Goal: Task Accomplishment & Management: Complete application form

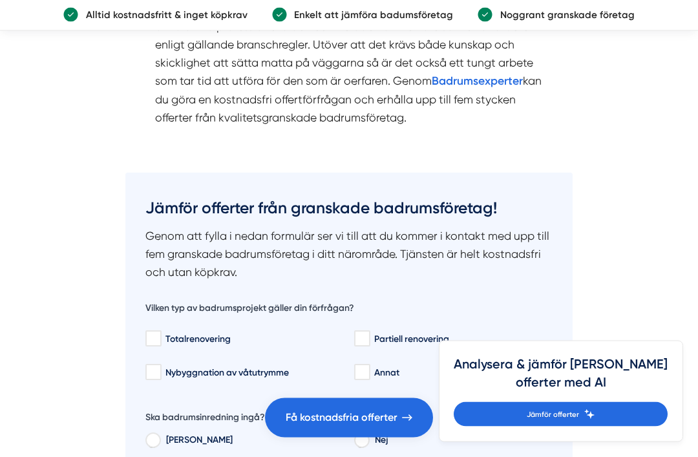
scroll to position [2830, 0]
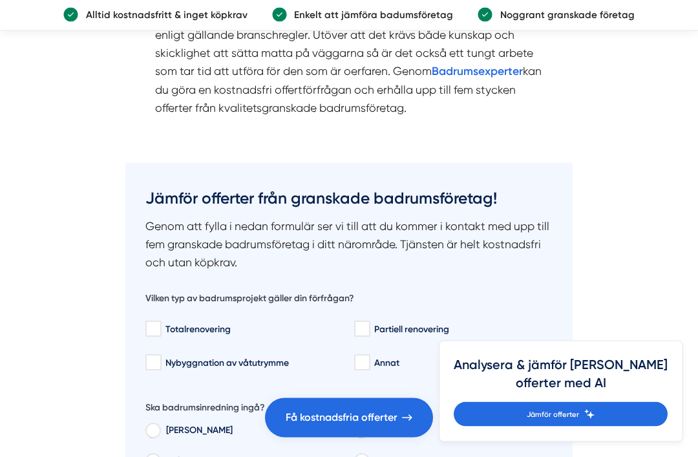
click at [150, 369] on input "Nybyggnation av våtutrymme" at bounding box center [152, 363] width 15 height 13
checkbox input "true"
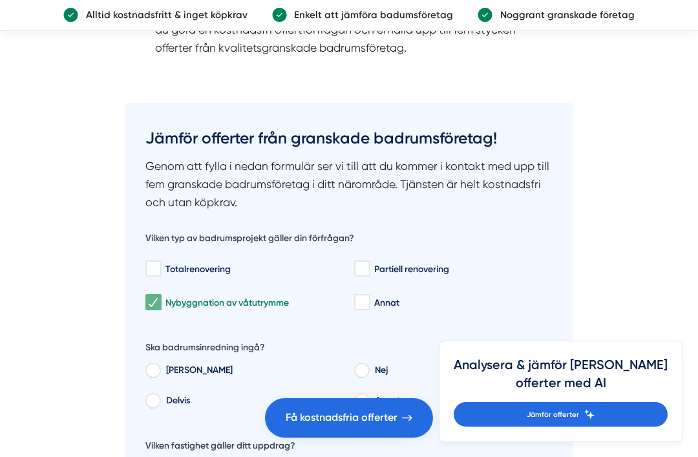
scroll to position [2904, 0]
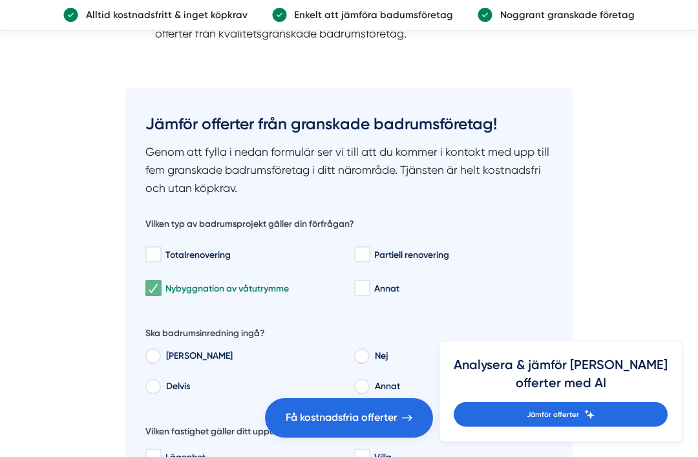
click at [367, 364] on input "Nej" at bounding box center [361, 358] width 14 height 12
radio input "true"
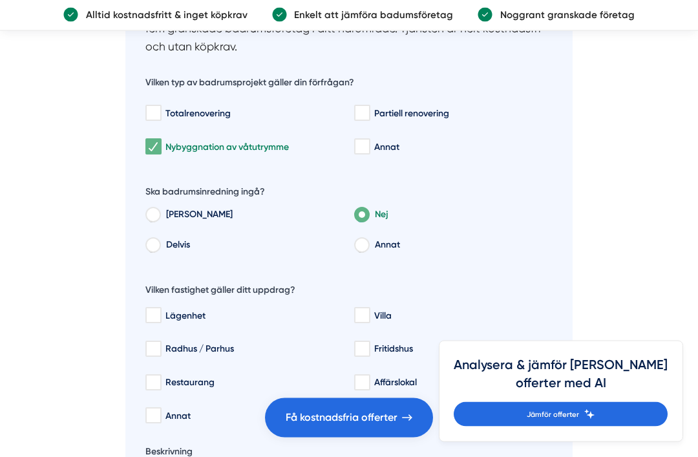
scroll to position [3046, 0]
click at [369, 322] on input "Villa" at bounding box center [361, 315] width 15 height 13
checkbox input "true"
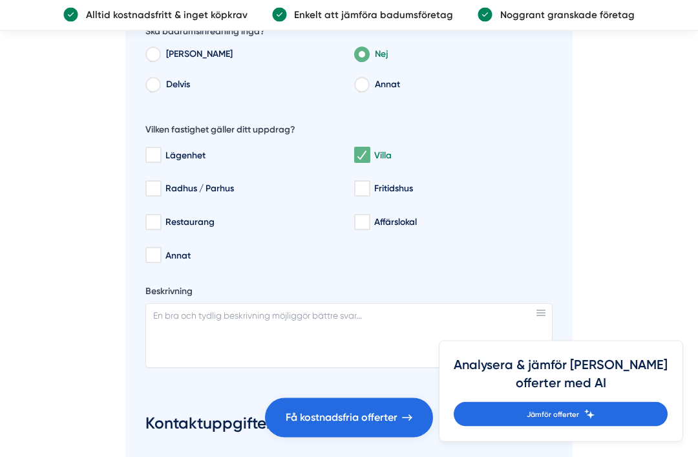
scroll to position [3206, 0]
click at [269, 362] on textarea "Beskrivning" at bounding box center [349, 335] width 408 height 65
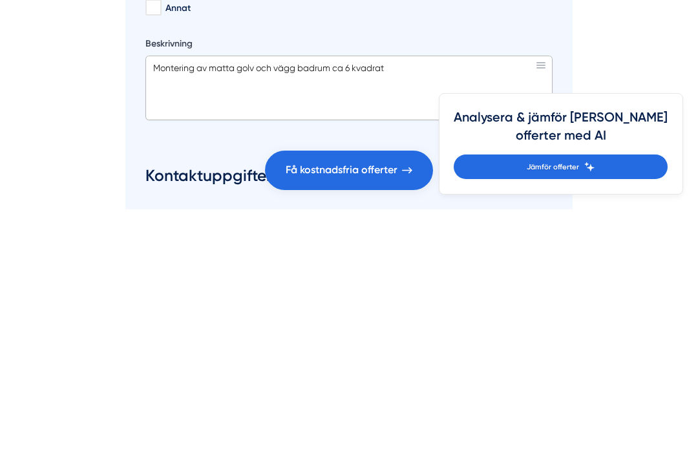
type textarea "Montering av matta golv och vägg badrum ca 6 kvadrat"
click at [395, 409] on span "Få kostnadsfria offerter" at bounding box center [341, 417] width 112 height 17
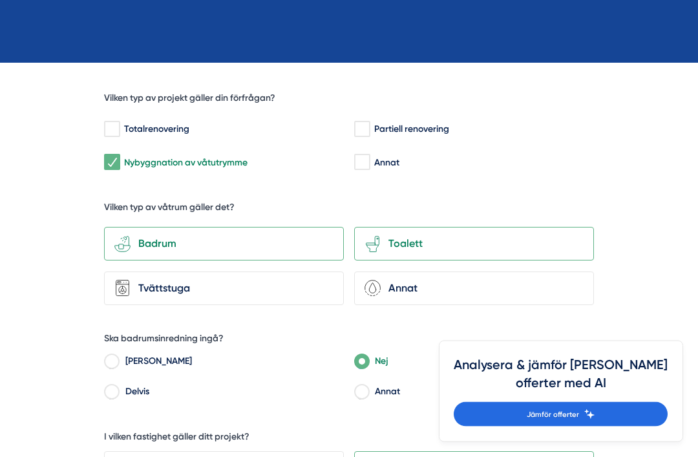
scroll to position [328, 0]
click at [220, 235] on div "Badrum" at bounding box center [231, 243] width 203 height 17
click at [0, 0] on input "bathroom-tub-towel Badrum" at bounding box center [0, 0] width 0 height 0
click at [466, 235] on div "Toalett" at bounding box center [481, 243] width 203 height 17
click at [0, 0] on input "toilet-seat Toalett" at bounding box center [0, 0] width 0 height 0
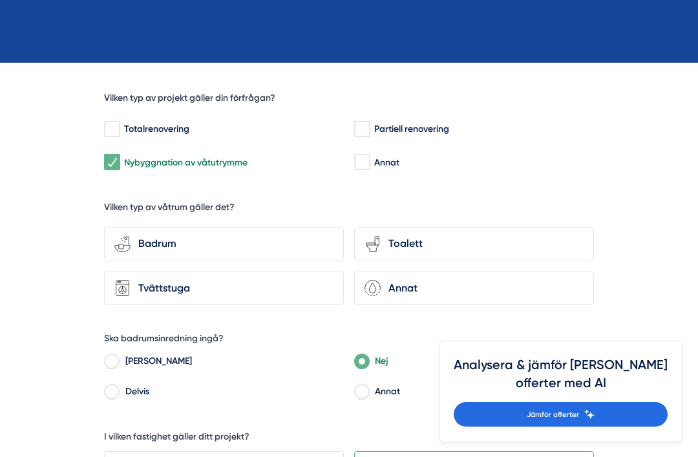
click at [220, 235] on div "Badrum" at bounding box center [231, 243] width 203 height 17
click at [0, 0] on input "bathroom-tub-towel Badrum" at bounding box center [0, 0] width 0 height 0
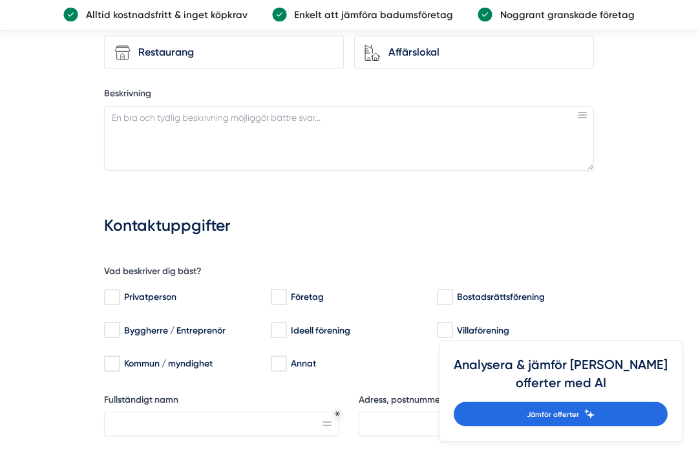
scroll to position [833, 0]
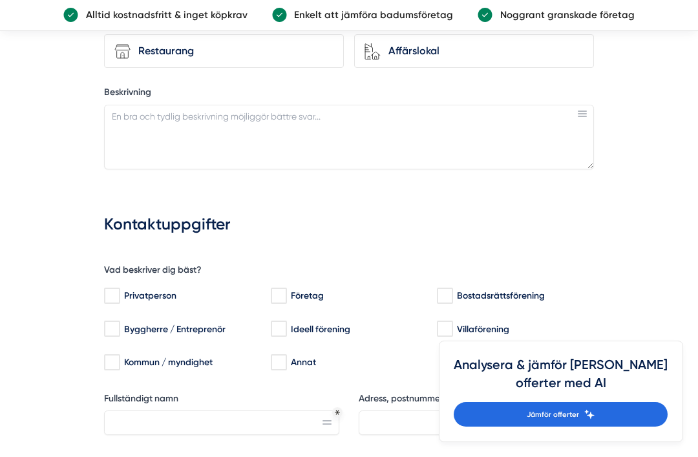
click at [119, 289] on input "Privatperson" at bounding box center [111, 295] width 15 height 13
checkbox input "true"
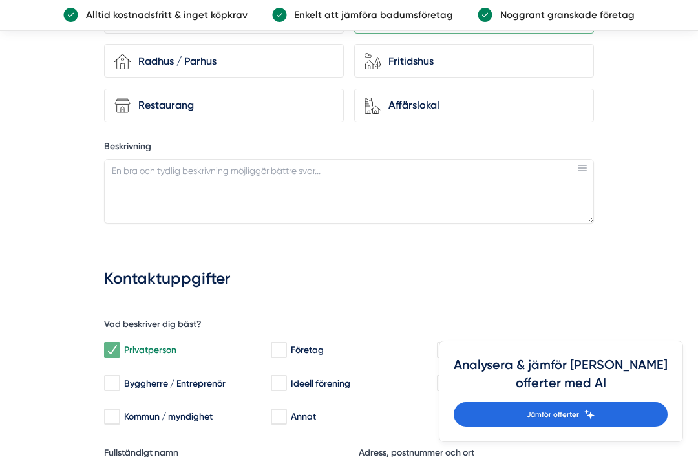
scroll to position [752, 0]
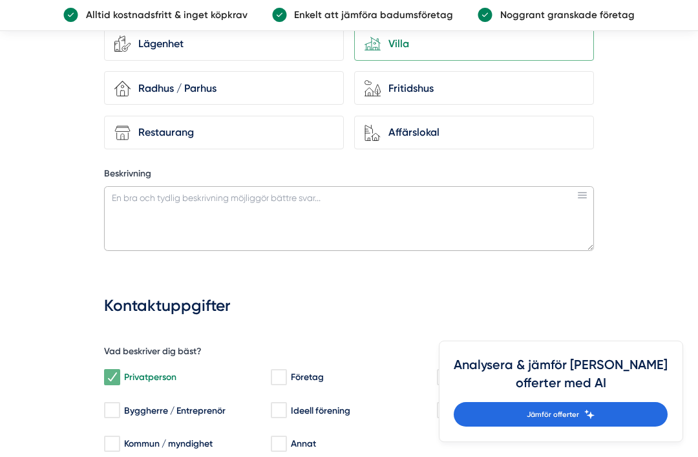
click at [198, 186] on textarea "Beskrivning" at bounding box center [349, 218] width 490 height 65
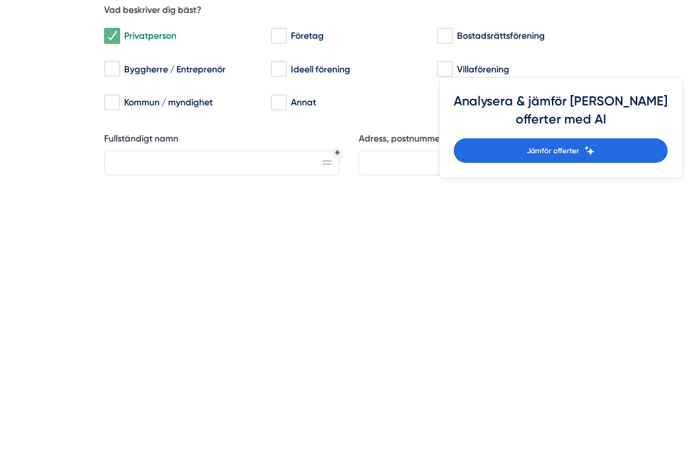
scroll to position [833, 0]
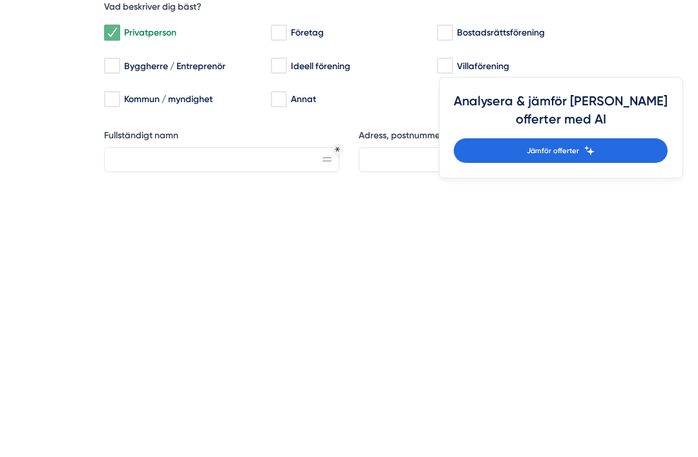
type textarea "Matta på golv och väggar i badrum ca 6 kvadrat"
click at [197, 411] on input "Fullständigt namn" at bounding box center [221, 423] width 235 height 25
type input "Yngve fredlund"
click at [458, 411] on input "Adress, postnummer och ort" at bounding box center [475, 423] width 235 height 25
type input "Huljen 313"
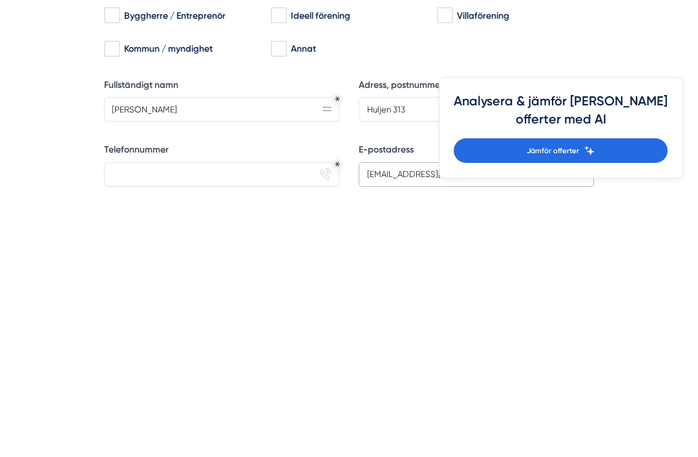
scroll to position [887, 0]
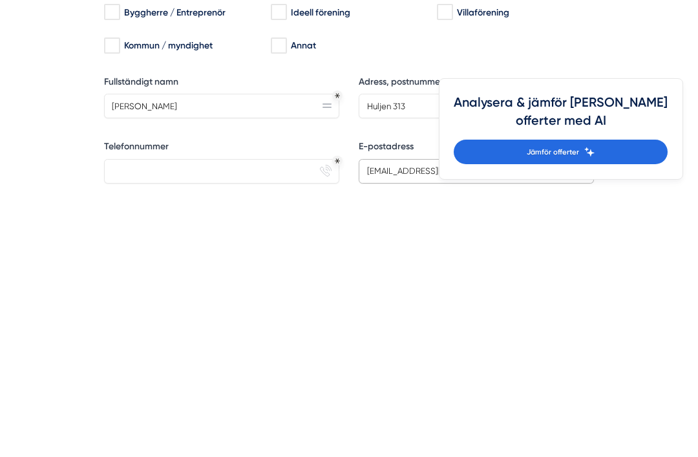
type input "yngve49@icloud.com"
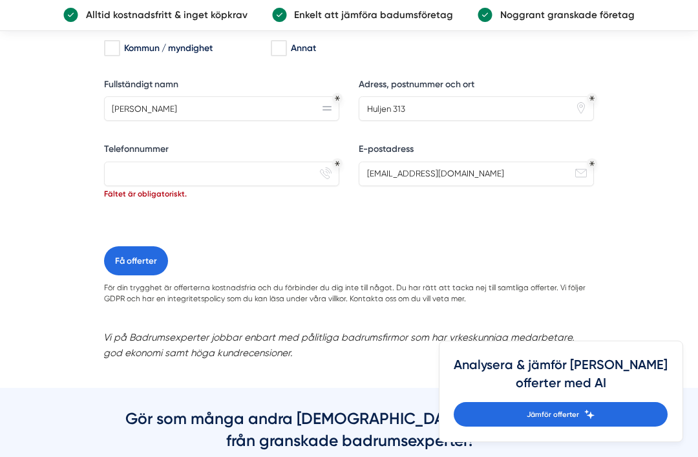
scroll to position [1141, 0]
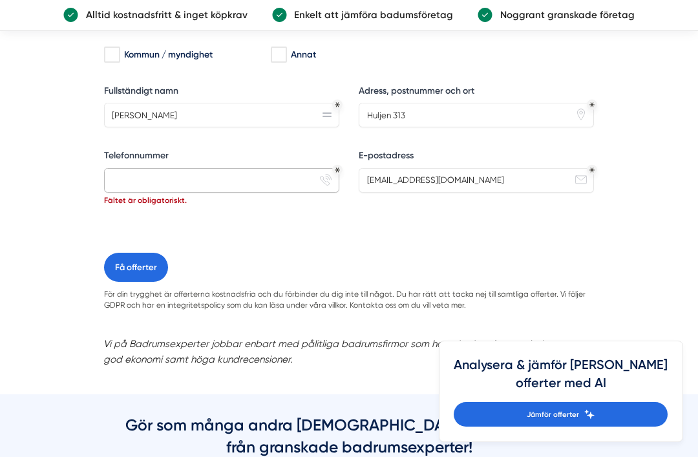
click at [228, 168] on input "Telefonnummer" at bounding box center [221, 180] width 235 height 25
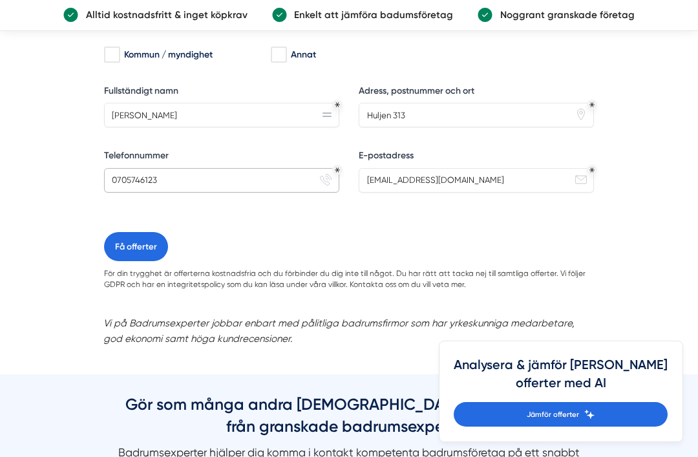
scroll to position [1140, 0]
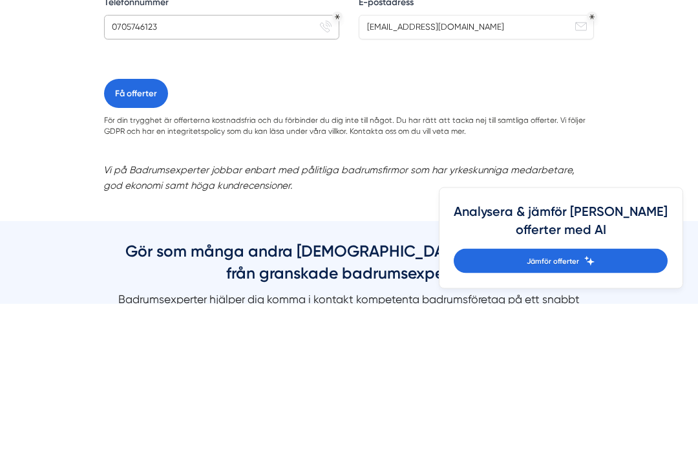
type input "0705746123"
click at [149, 233] on button "Få offerter" at bounding box center [136, 247] width 64 height 29
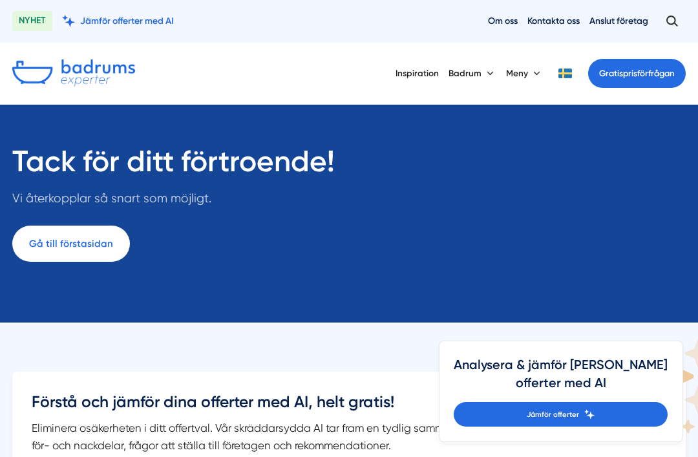
click at [656, 75] on link "Gratis prisförfrågan" at bounding box center [637, 73] width 98 height 29
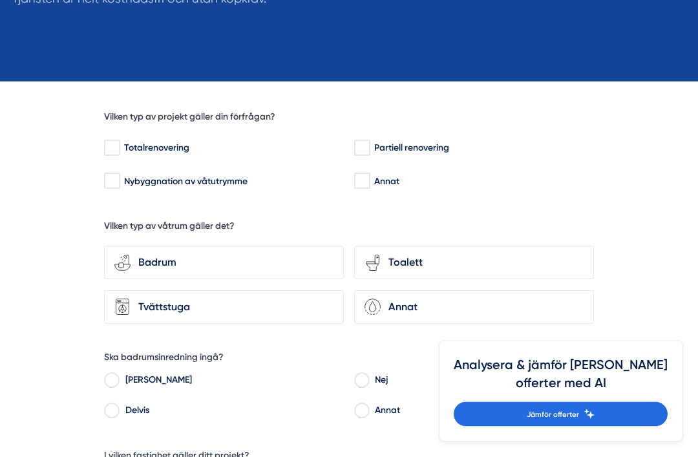
scroll to position [310, 0]
